Goal: Find specific page/section: Find specific page/section

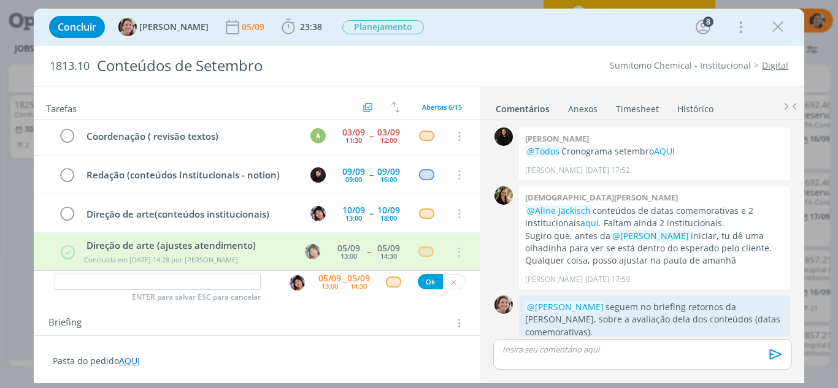
scroll to position [397, 0]
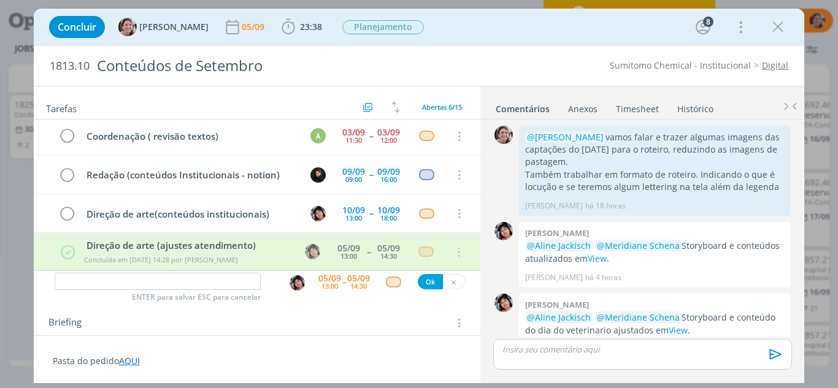
click at [774, 30] on icon "dialog" at bounding box center [778, 27] width 18 height 18
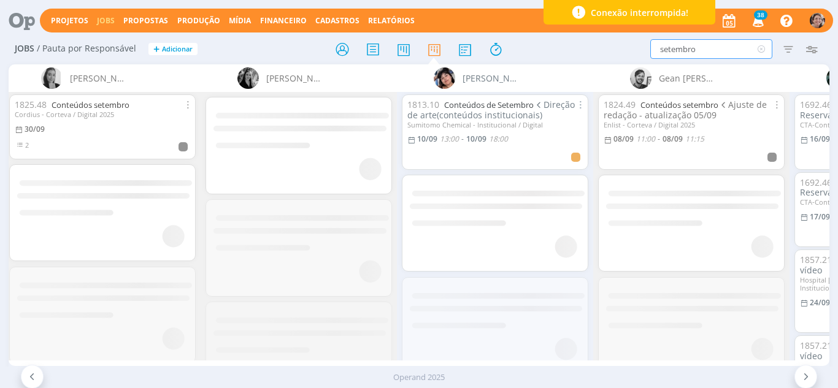
click at [627, 64] on div "Jobs / Pauta por Responsável + Adicionar setembro Filtrar Filtrar Limpar setemb…" at bounding box center [419, 214] width 838 height 360
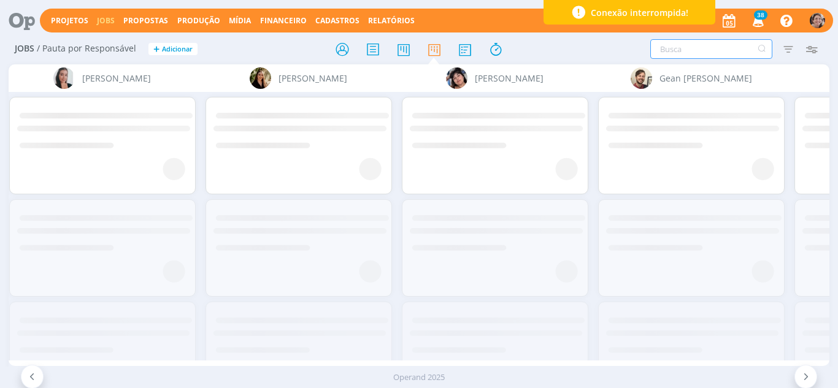
click at [690, 49] on input "text" at bounding box center [711, 49] width 122 height 20
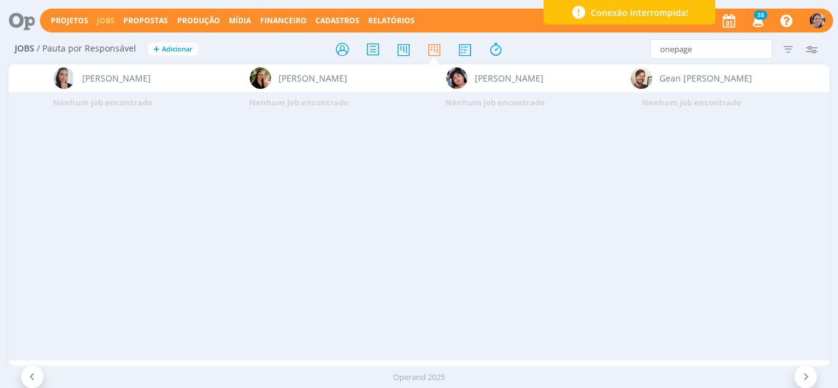
drag, startPoint x: 277, startPoint y: 359, endPoint x: 298, endPoint y: 365, distance: 22.2
click at [298, 365] on div "Aline Jackisch Bruna Bueno Bruno Corralo Granata Bruno Gassen Carlos Nunes Caro…" at bounding box center [420, 215] width 822 height 302
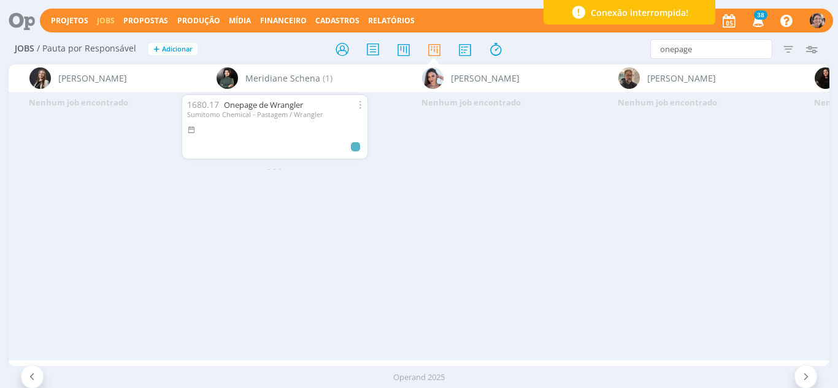
scroll to position [0, 2198]
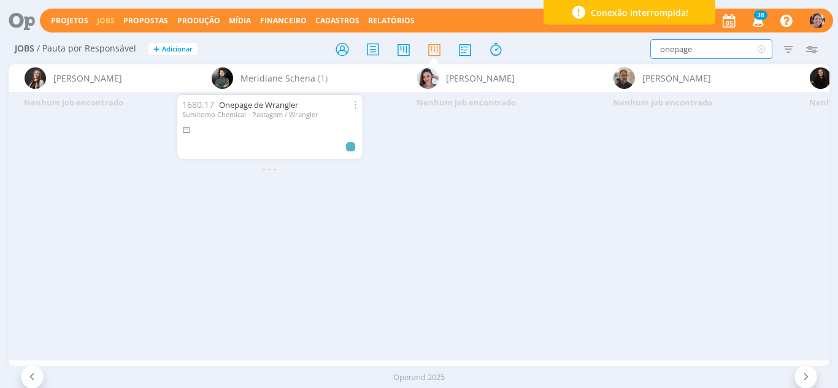
click at [673, 55] on input "onepage" at bounding box center [711, 49] width 122 height 20
click at [696, 45] on input "one page" at bounding box center [711, 49] width 122 height 20
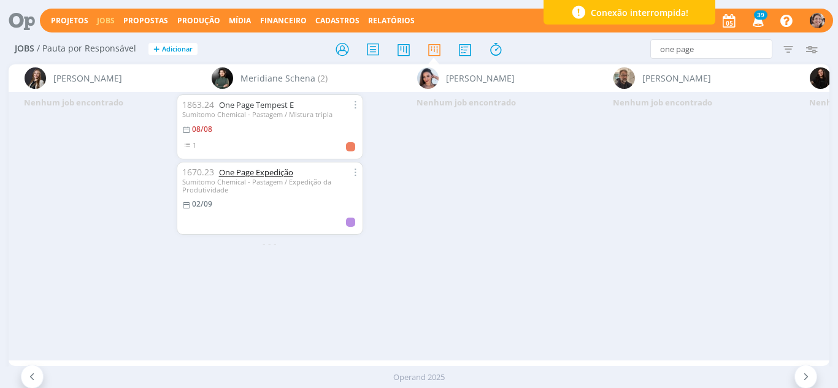
click at [255, 176] on link "One Page Expedição" at bounding box center [256, 172] width 74 height 11
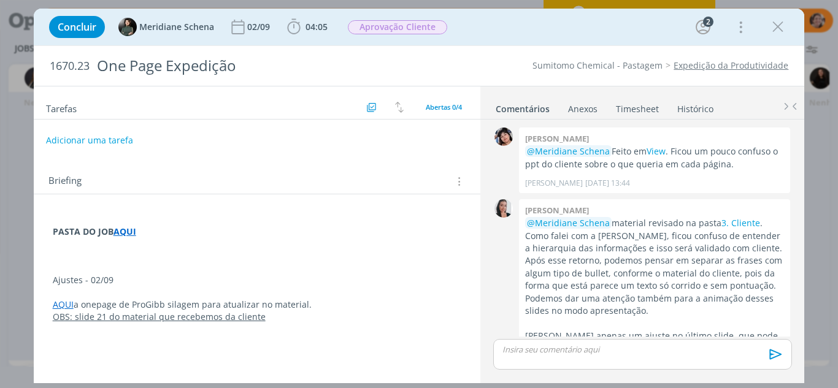
scroll to position [199, 0]
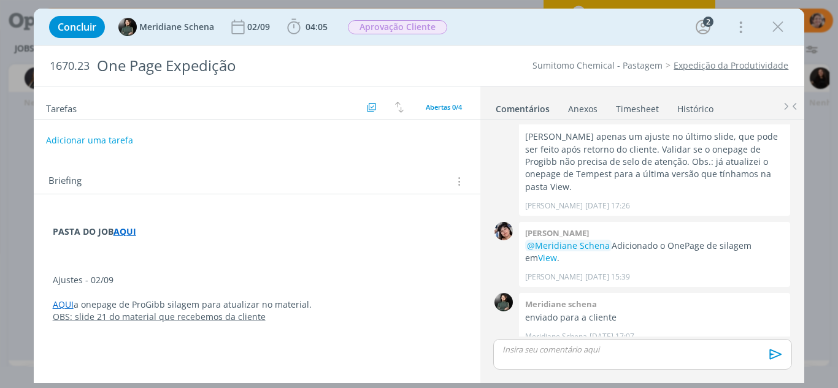
drag, startPoint x: 774, startPoint y: 23, endPoint x: 739, endPoint y: 38, distance: 38.0
click at [773, 24] on icon "dialog" at bounding box center [778, 27] width 18 height 18
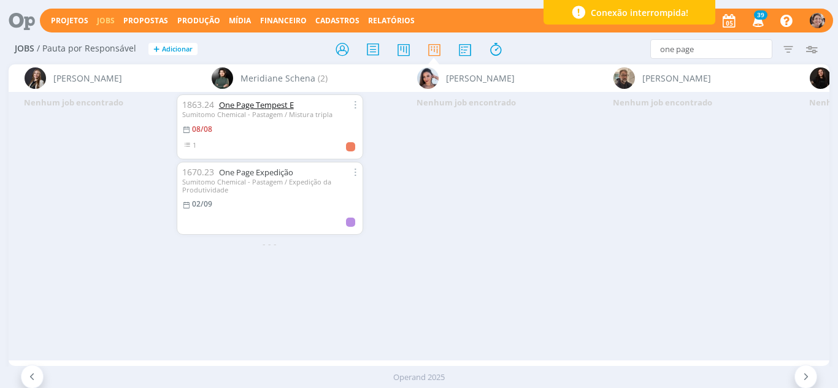
click at [265, 106] on link "One Page Tempest E" at bounding box center [256, 104] width 75 height 11
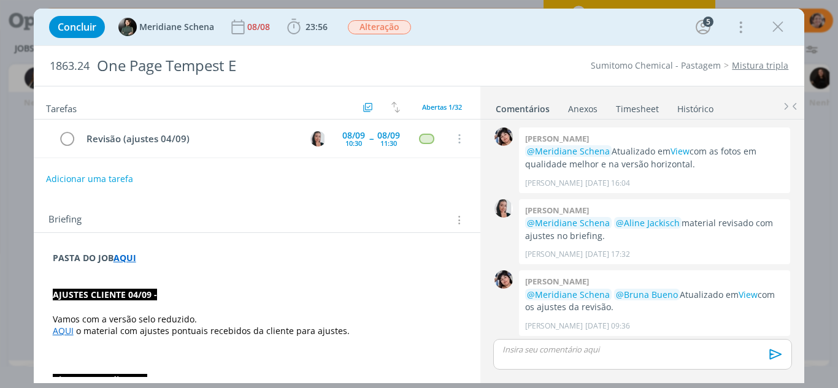
scroll to position [1408, 0]
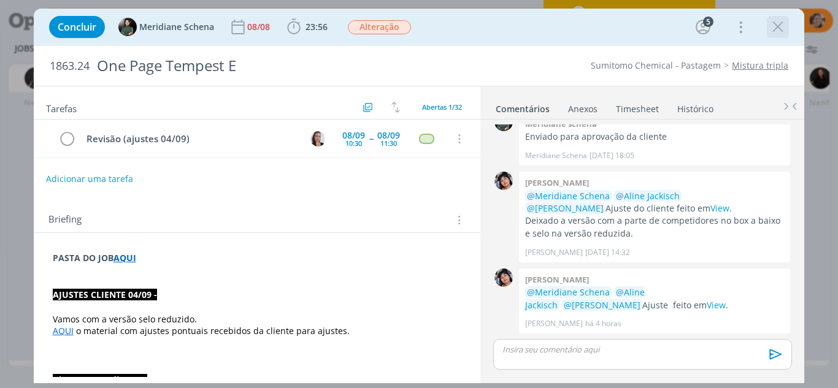
click at [774, 27] on icon "dialog" at bounding box center [778, 27] width 18 height 18
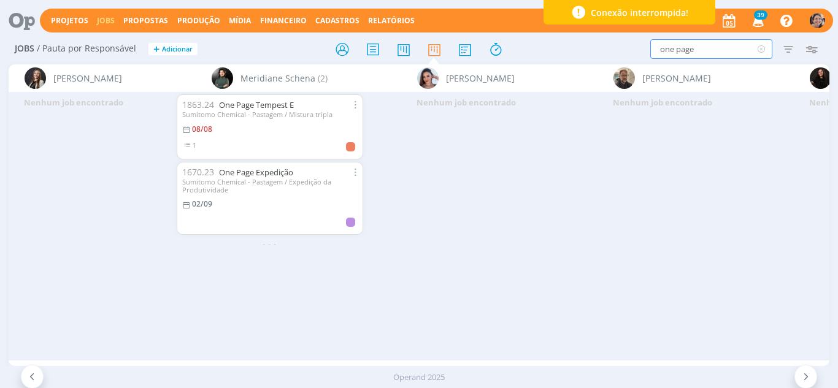
drag, startPoint x: 712, startPoint y: 47, endPoint x: 622, endPoint y: 58, distance: 90.2
click at [623, 58] on div "one page Filtrar Filtrar Limpar one page Tipo Jobs e Tarefas Data Personalizado…" at bounding box center [692, 49] width 261 height 20
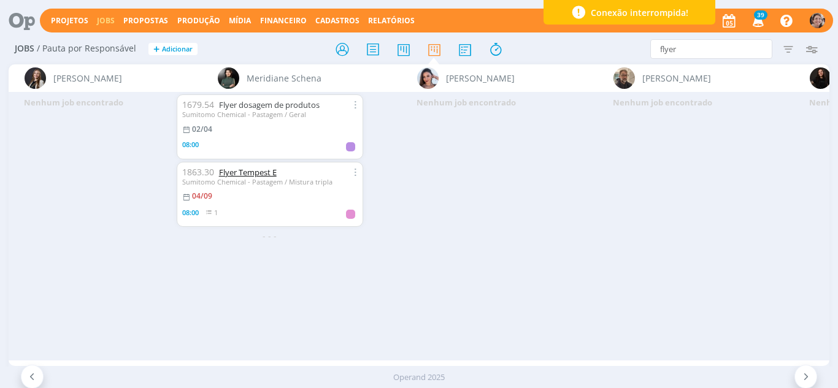
click at [268, 174] on link "Flyer Tempest E" at bounding box center [248, 172] width 58 height 11
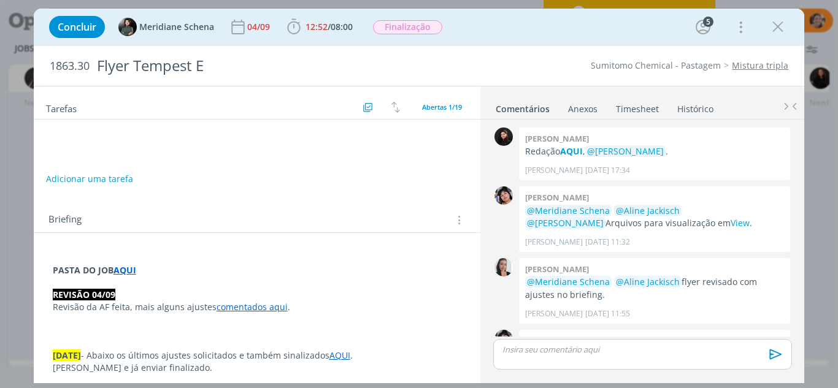
scroll to position [1313, 0]
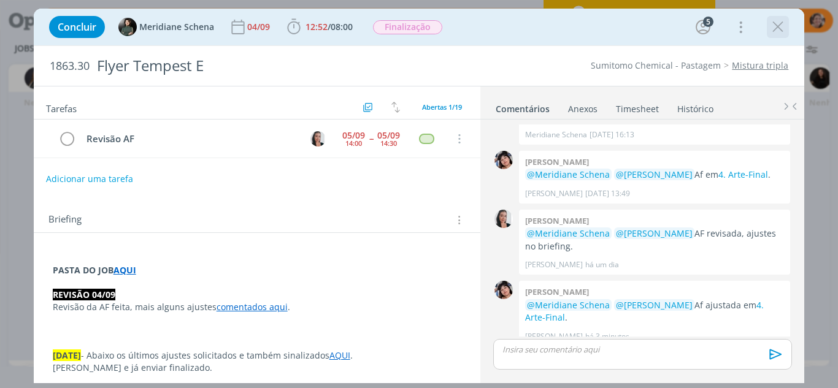
click at [775, 23] on icon "dialog" at bounding box center [778, 27] width 18 height 18
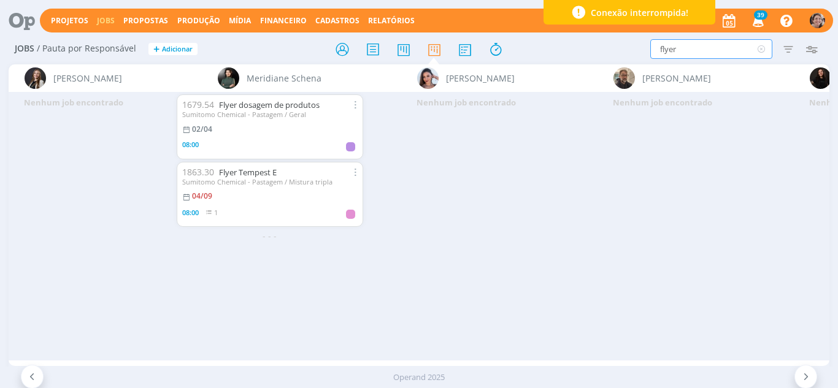
drag, startPoint x: 686, startPoint y: 54, endPoint x: 630, endPoint y: 58, distance: 56.0
click at [630, 58] on div "flyer Filtrar Filtrar Limpar flyer Tipo Jobs e Tarefas Data Personalizado a Sit…" at bounding box center [692, 49] width 261 height 20
type input "outdoor"
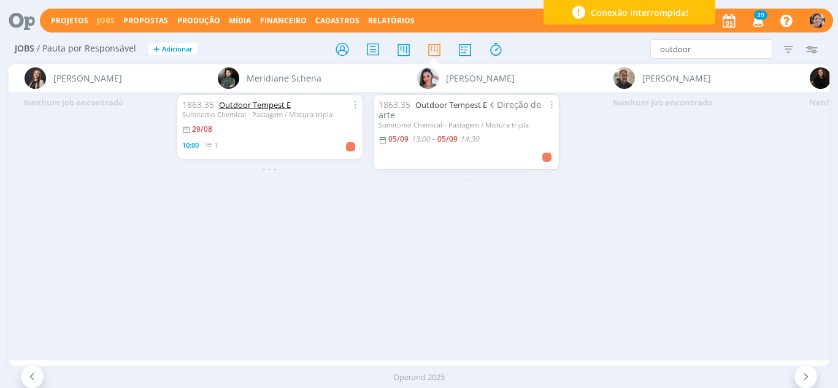
click at [268, 102] on link "Outdoor Tempest E" at bounding box center [255, 104] width 72 height 11
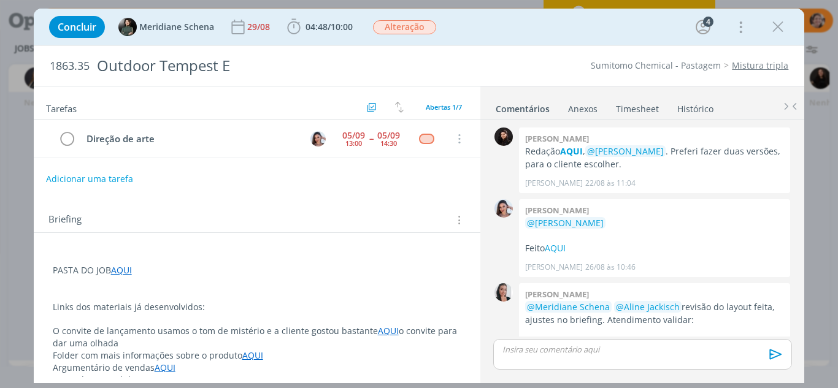
scroll to position [309, 0]
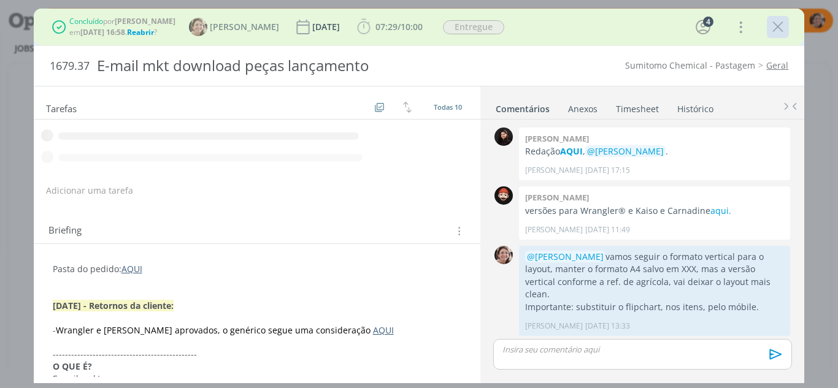
scroll to position [549, 0]
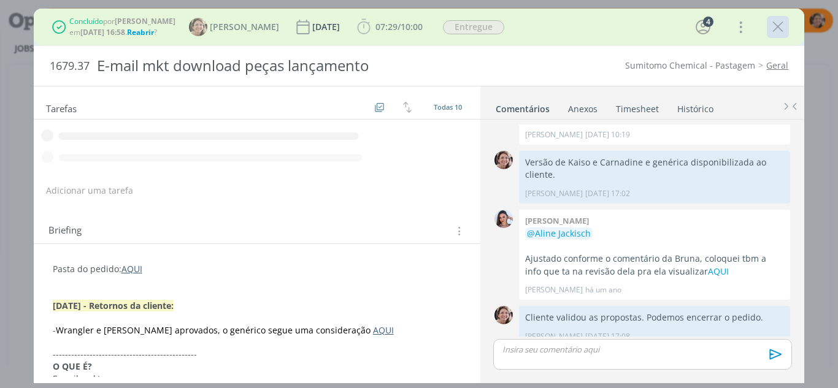
click at [785, 29] on icon "dialog" at bounding box center [778, 27] width 18 height 18
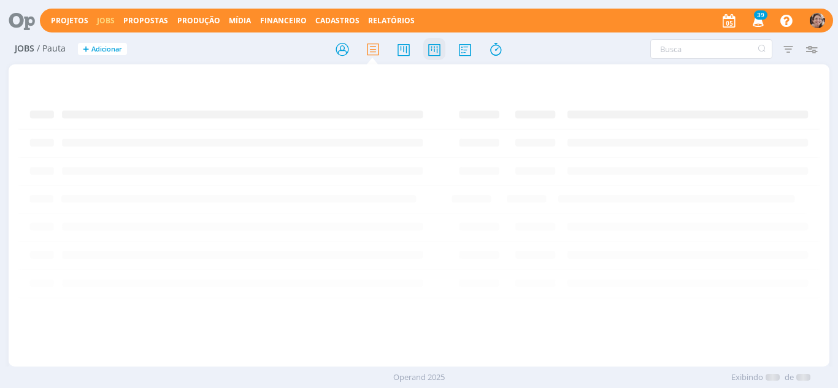
click at [439, 59] on icon at bounding box center [434, 49] width 22 height 24
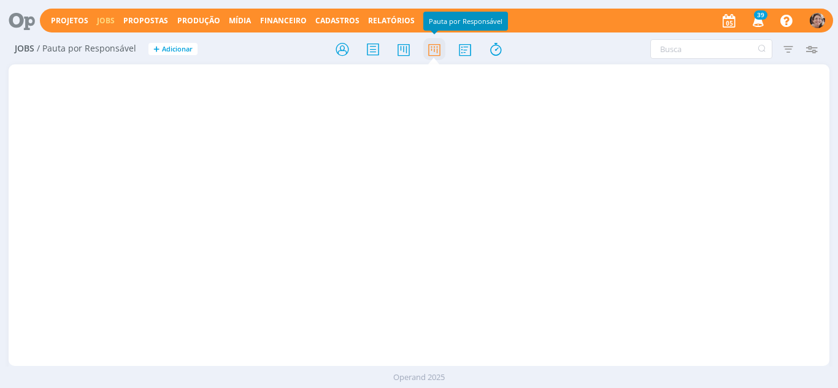
click at [436, 53] on icon at bounding box center [434, 49] width 22 height 24
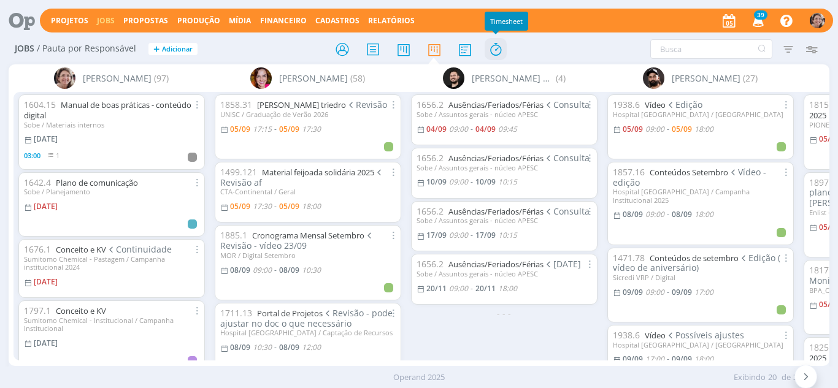
click at [500, 47] on icon at bounding box center [496, 49] width 22 height 24
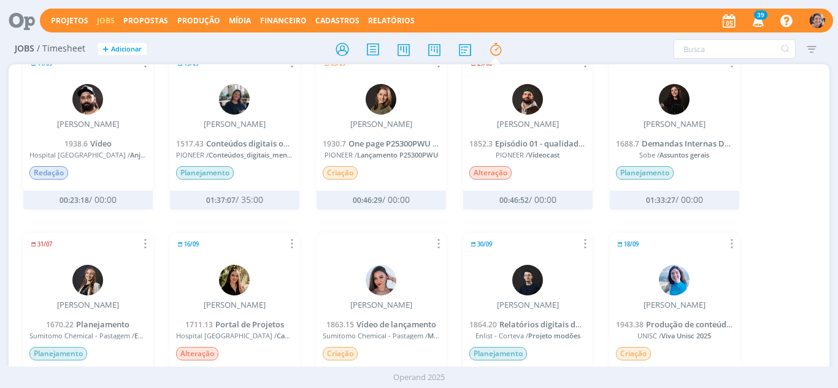
scroll to position [61, 0]
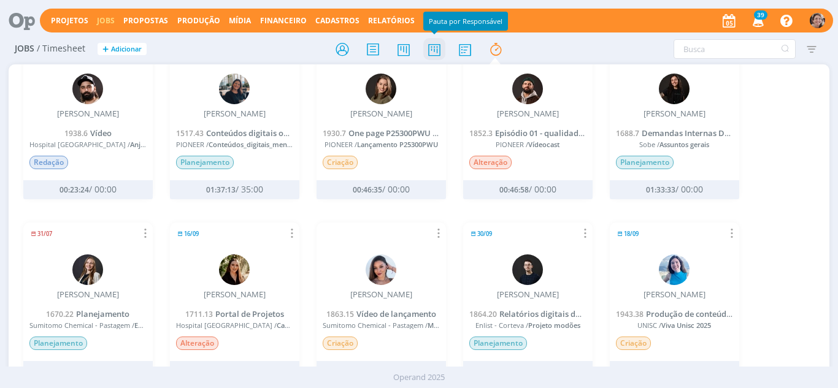
click at [433, 54] on icon at bounding box center [434, 49] width 22 height 24
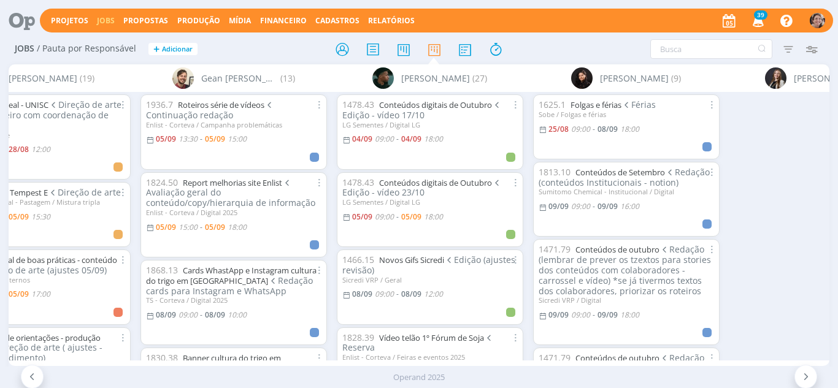
scroll to position [0, 1319]
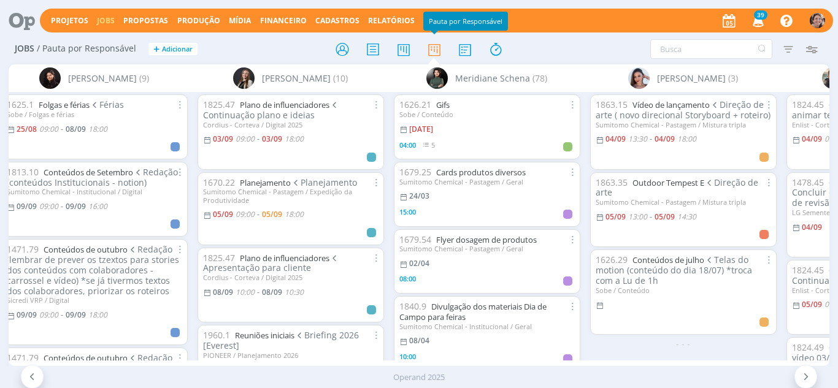
scroll to position [0, 1984]
